Goal: Transaction & Acquisition: Purchase product/service

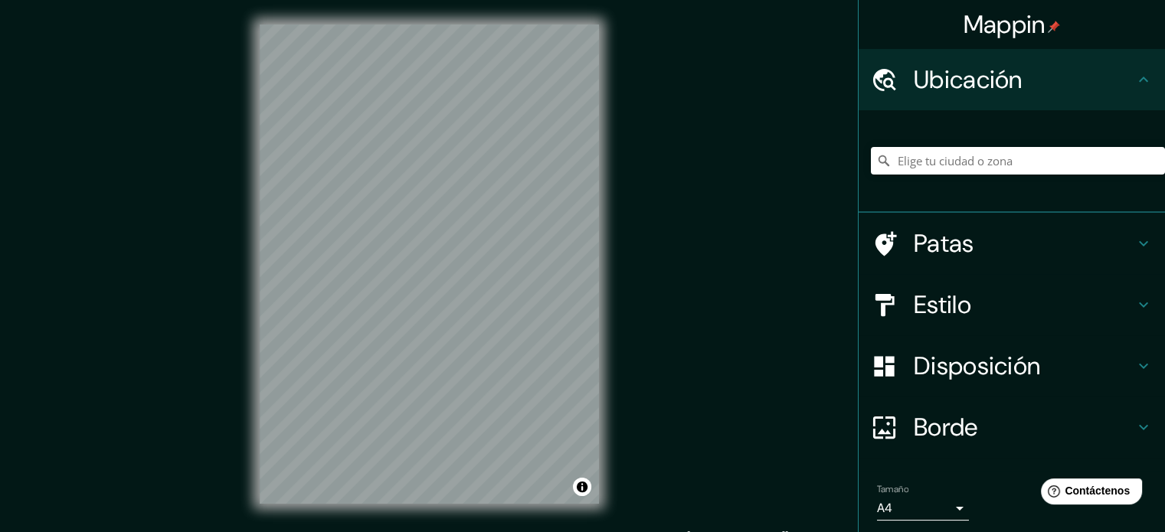
click at [953, 295] on font "Estilo" at bounding box center [942, 305] width 57 height 32
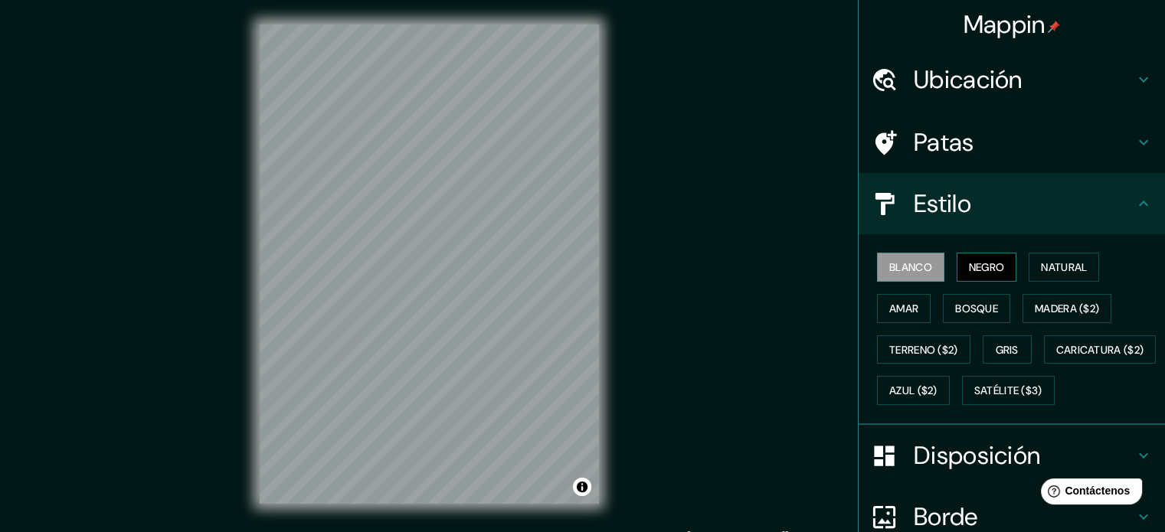
click at [978, 268] on font "Negro" at bounding box center [987, 267] width 36 height 14
click at [983, 355] on button "Gris" at bounding box center [1007, 350] width 49 height 29
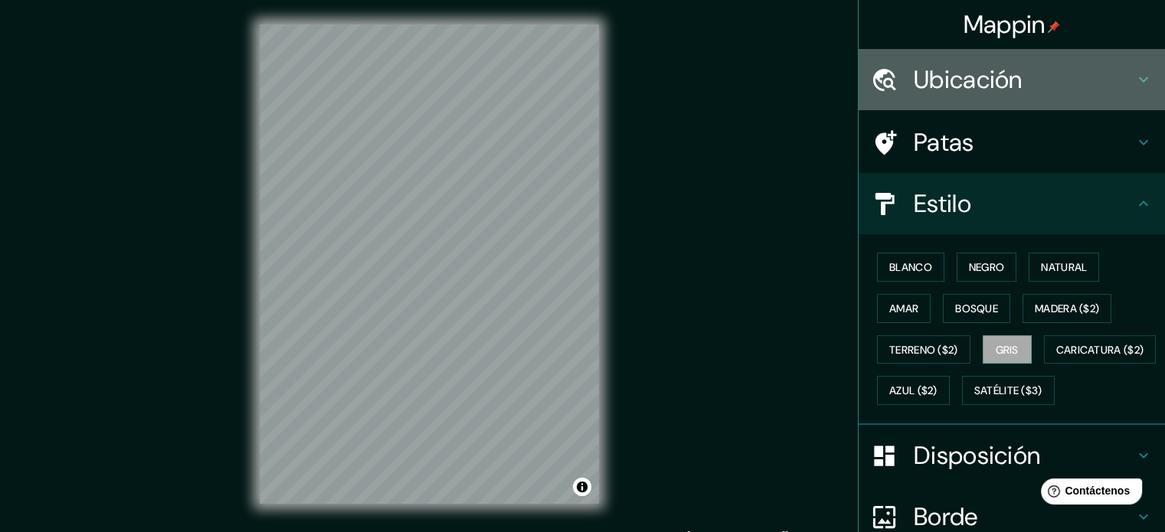
click at [1045, 74] on h4 "Ubicación" at bounding box center [1024, 79] width 221 height 31
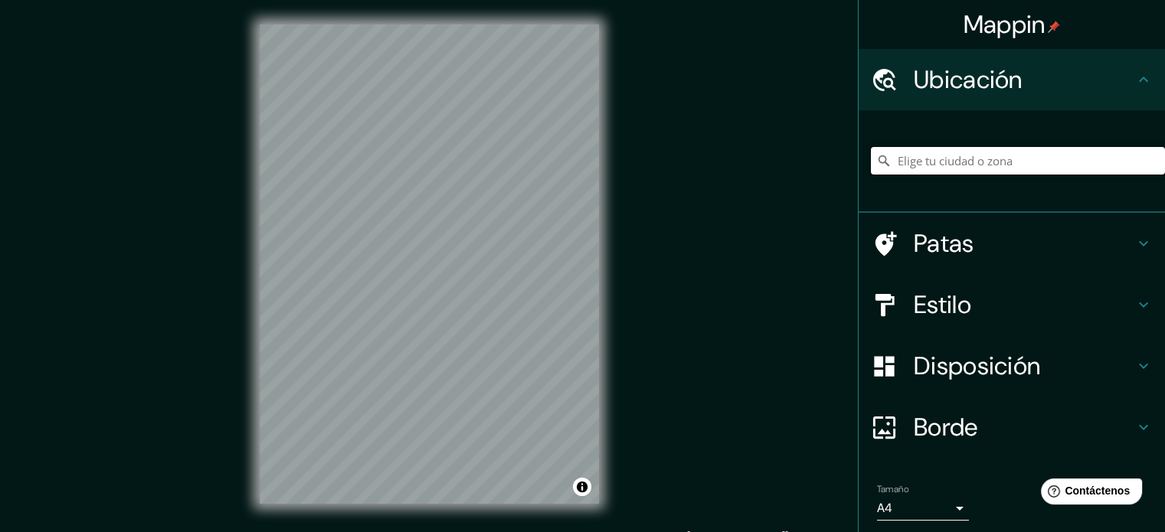
click at [952, 156] on input "Elige tu ciudad o zona" at bounding box center [1018, 161] width 294 height 28
click at [1001, 161] on input "[GEOGRAPHIC_DATA], [GEOGRAPHIC_DATA], [GEOGRAPHIC_DATA]" at bounding box center [1018, 161] width 294 height 28
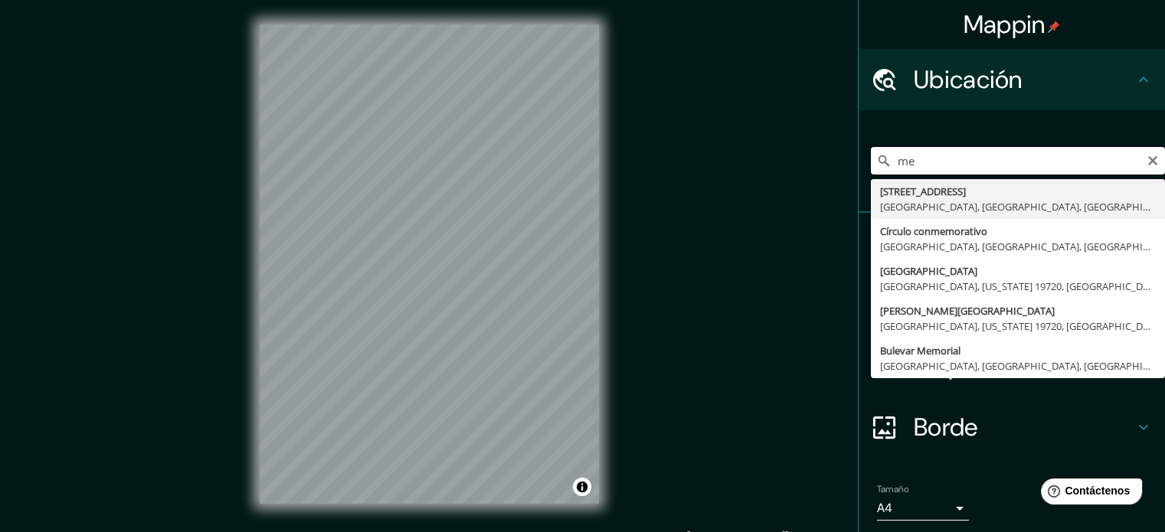
type input "m"
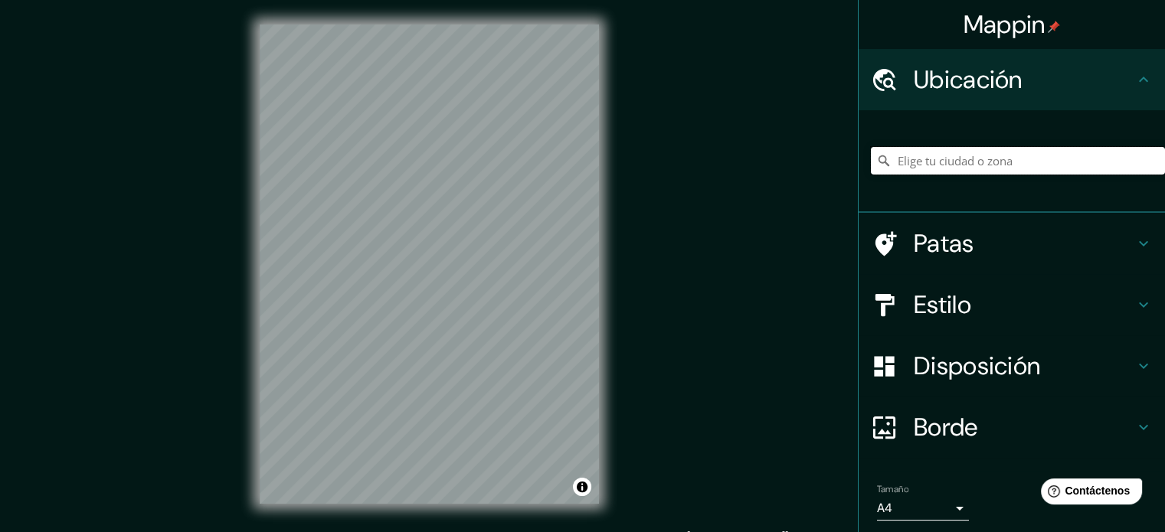
click at [916, 158] on input "Elige tu ciudad o zona" at bounding box center [1018, 161] width 294 height 28
type input "[STREET_ADDRESS]"
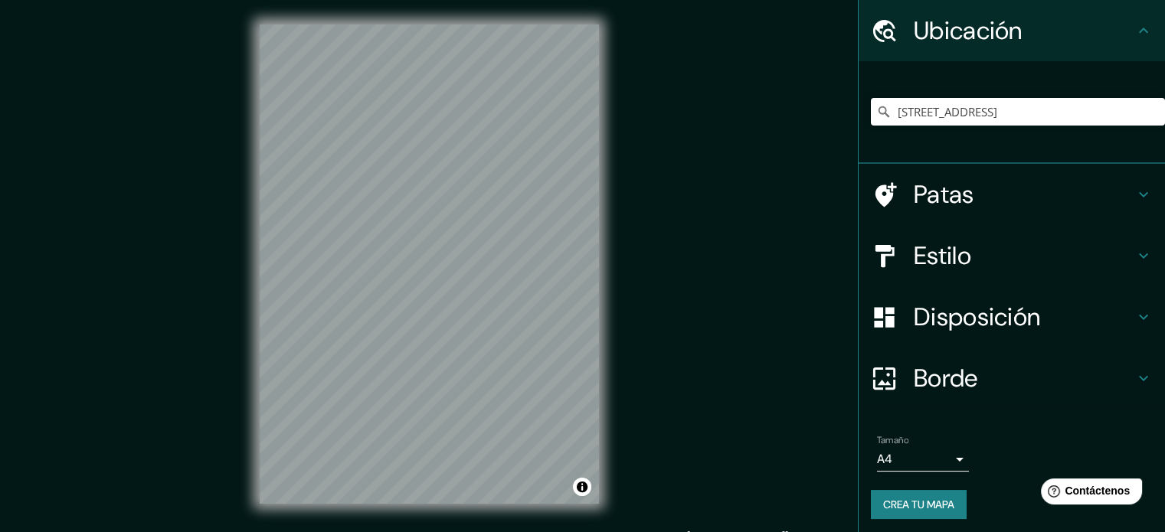
scroll to position [53, 0]
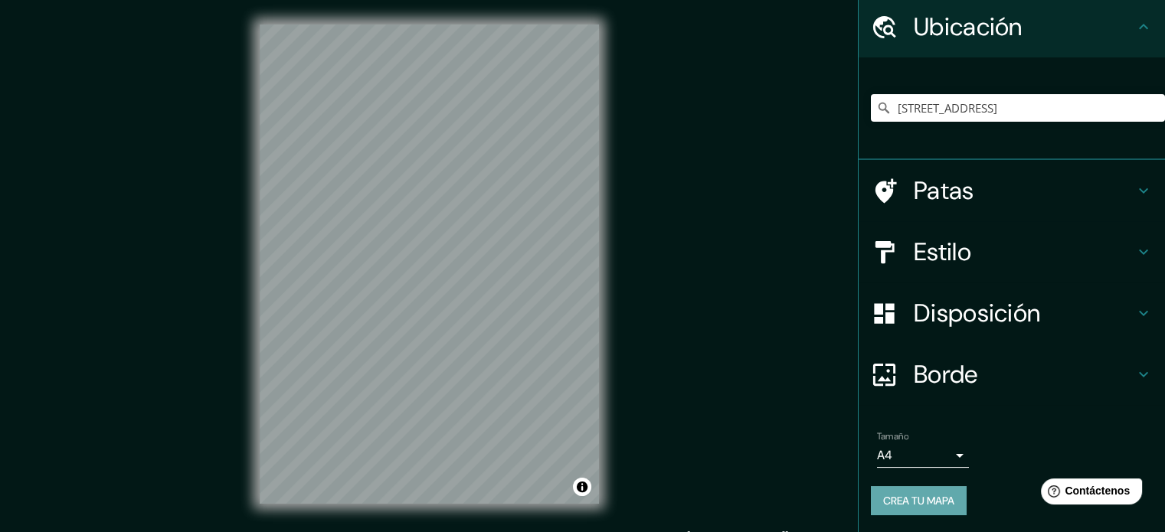
click at [935, 505] on font "Crea tu mapa" at bounding box center [918, 501] width 71 height 14
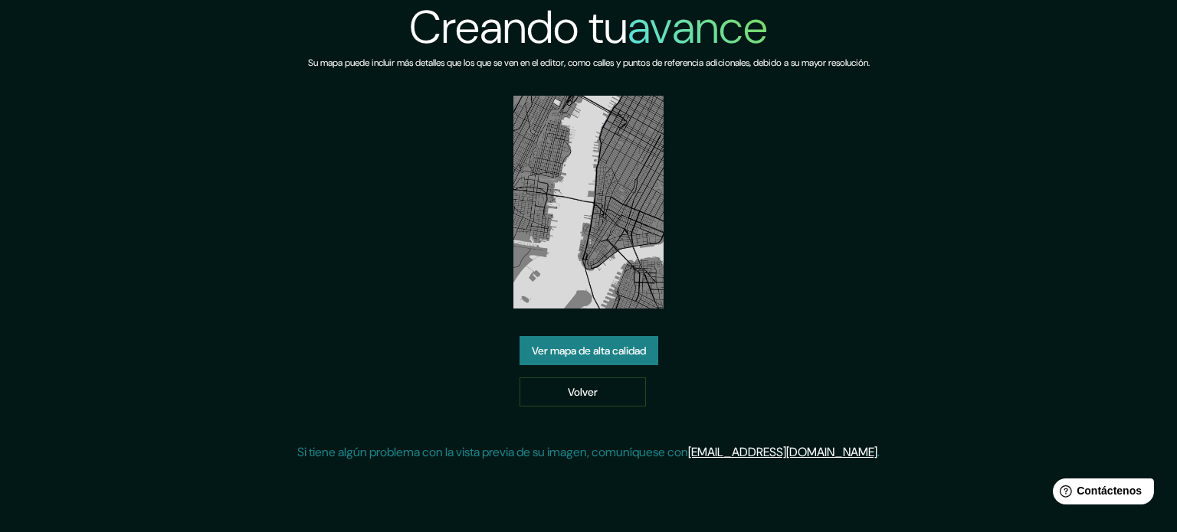
click at [634, 344] on font "Ver mapa de alta calidad" at bounding box center [589, 351] width 114 height 14
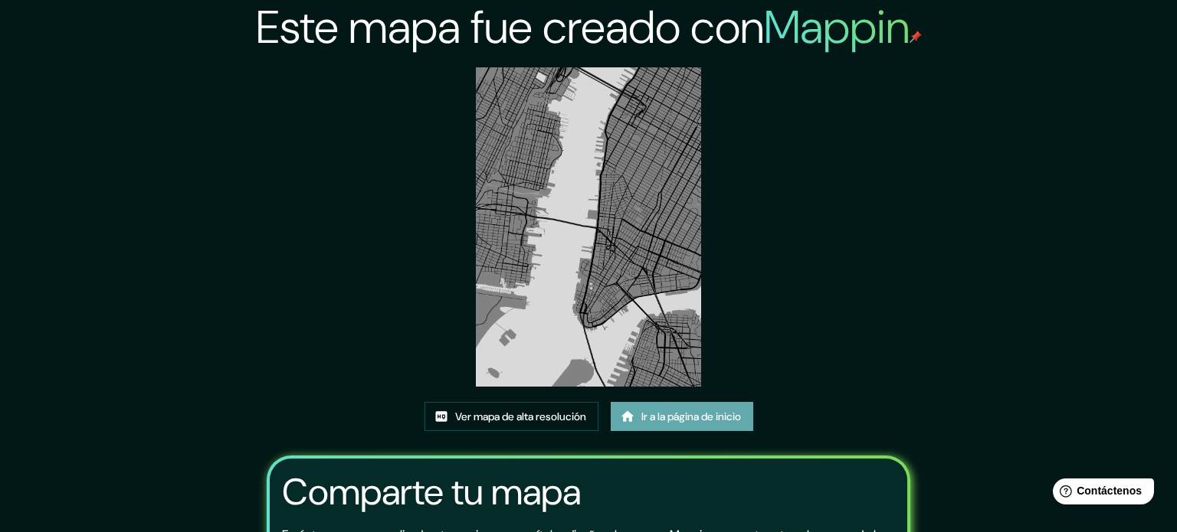
click at [670, 410] on font "Ir a la página de inicio" at bounding box center [691, 417] width 100 height 14
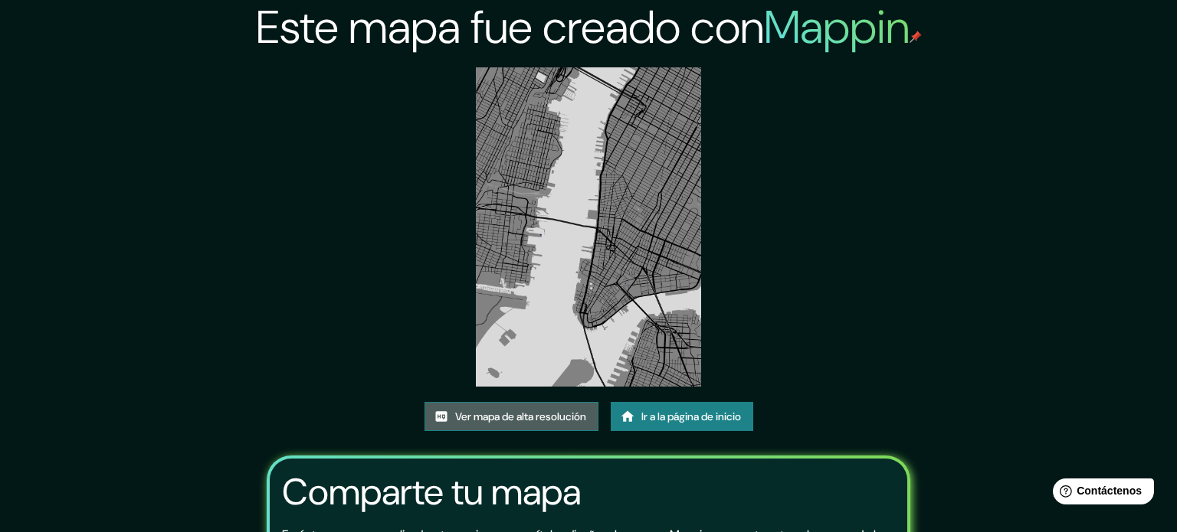
click at [539, 410] on font "Ver mapa de alta resolución" at bounding box center [520, 417] width 131 height 14
click at [530, 410] on font "Ver mapa de alta resolución" at bounding box center [520, 417] width 131 height 14
